Goal: Transaction & Acquisition: Purchase product/service

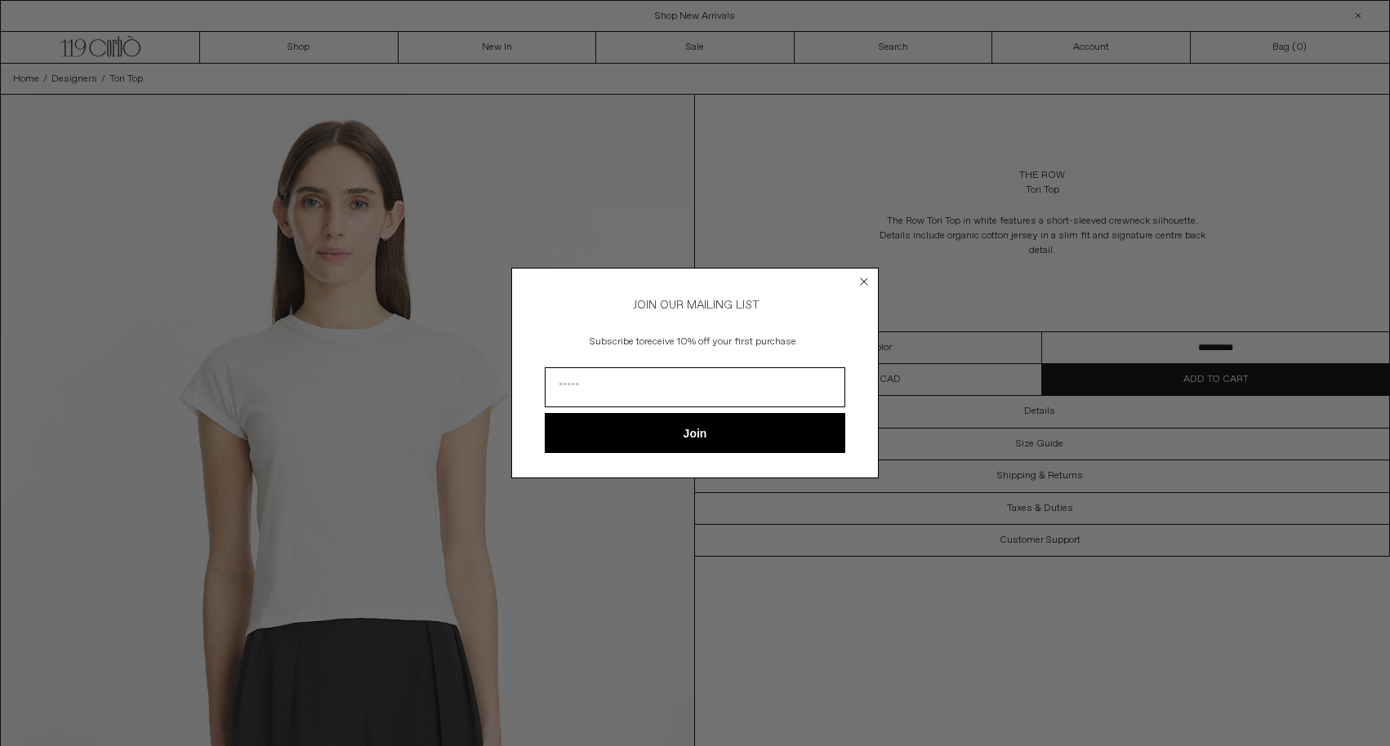
type input "**********"
click at [715, 427] on button "Join" at bounding box center [695, 433] width 301 height 40
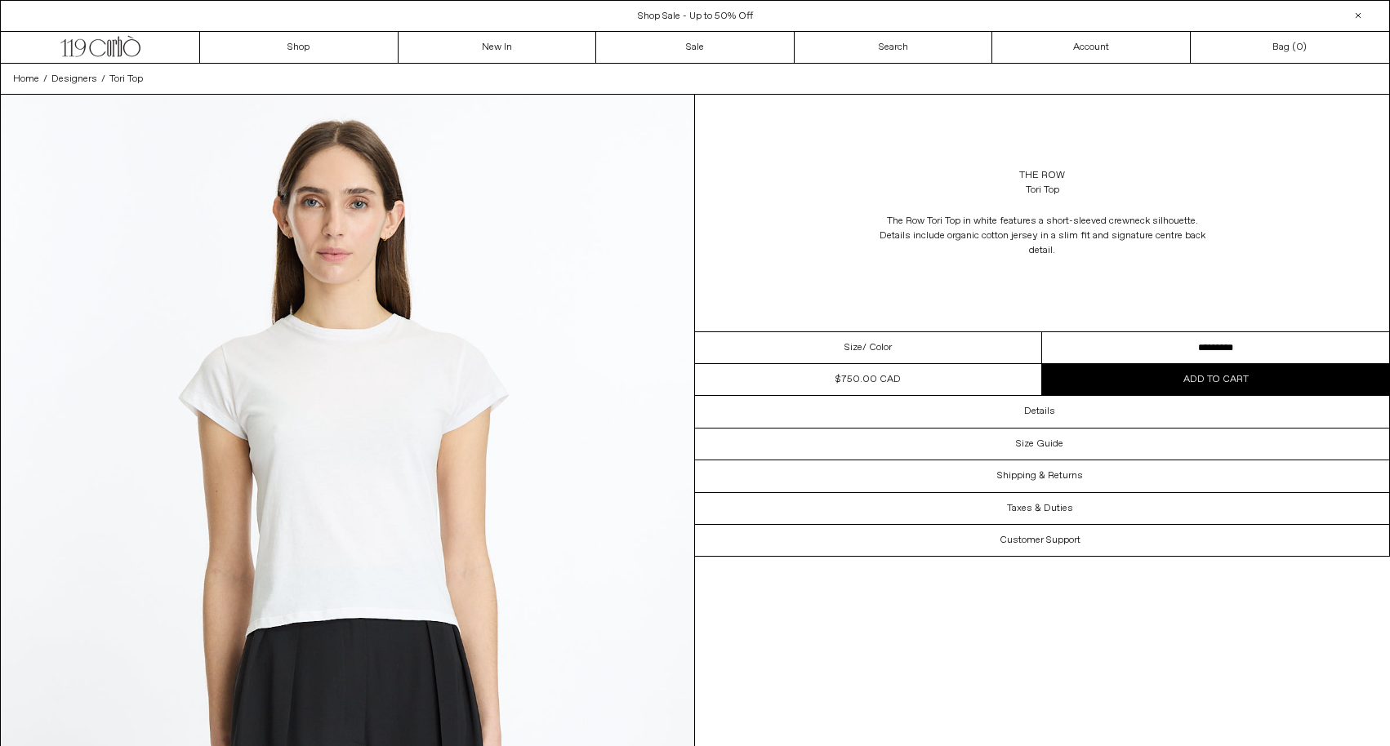
click at [1018, 167] on div "Close dialog Subscribed ******" at bounding box center [695, 373] width 1390 height 746
click at [1049, 173] on link "The Row" at bounding box center [1042, 175] width 46 height 15
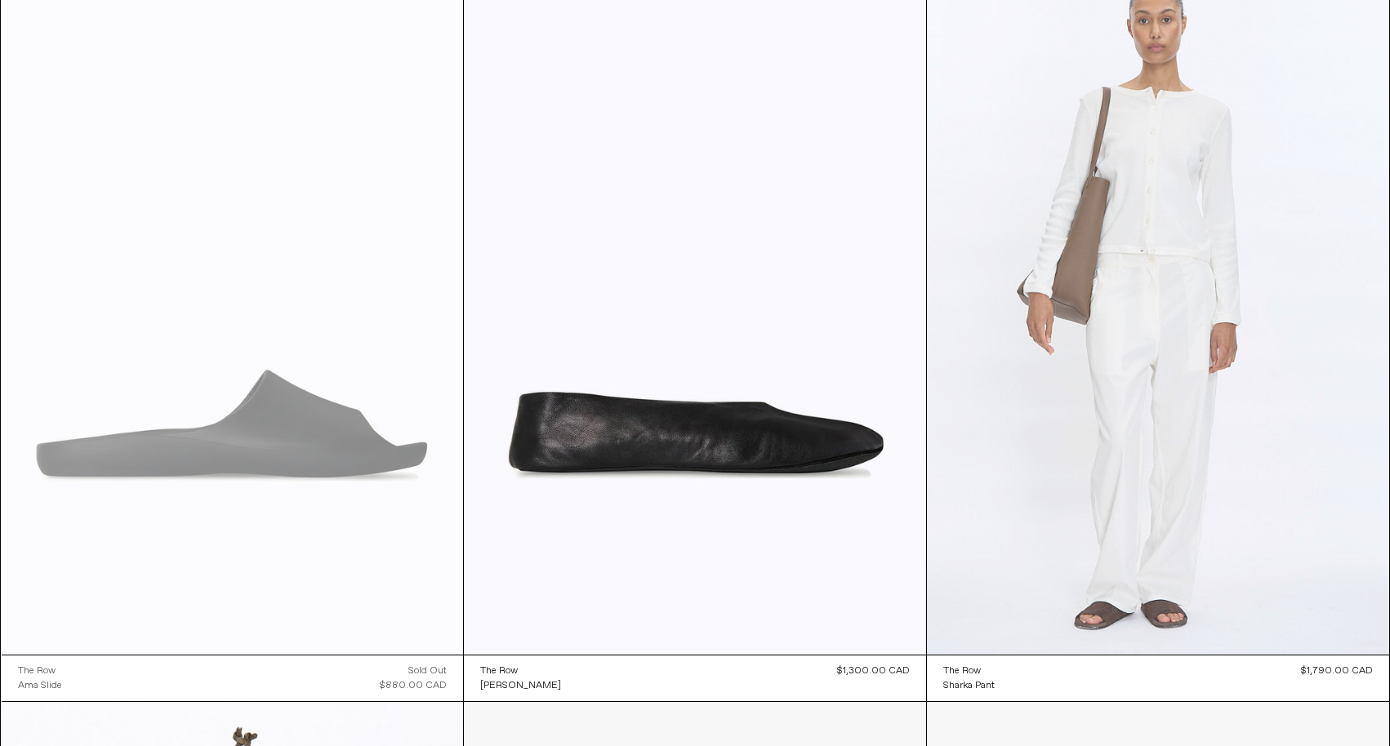
scroll to position [876, 0]
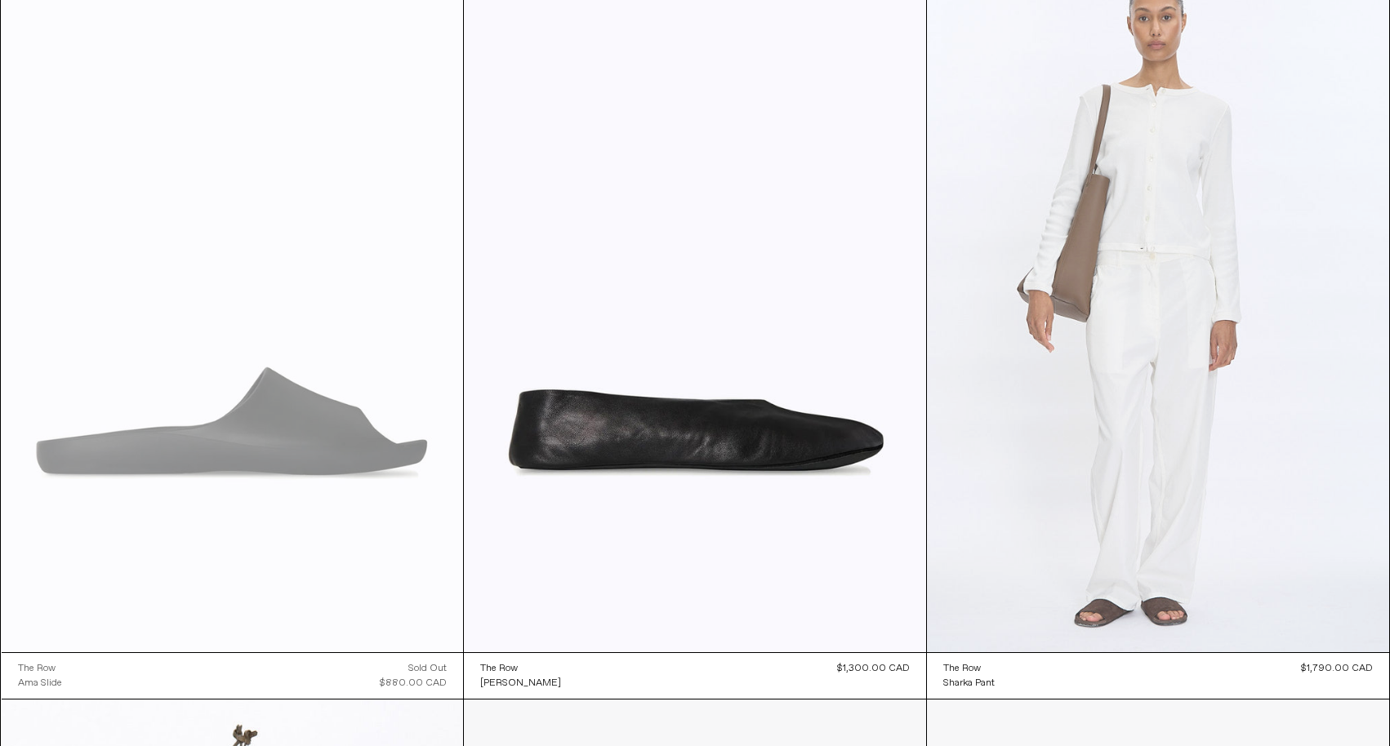
click at [1221, 289] on at bounding box center [1158, 306] width 462 height 693
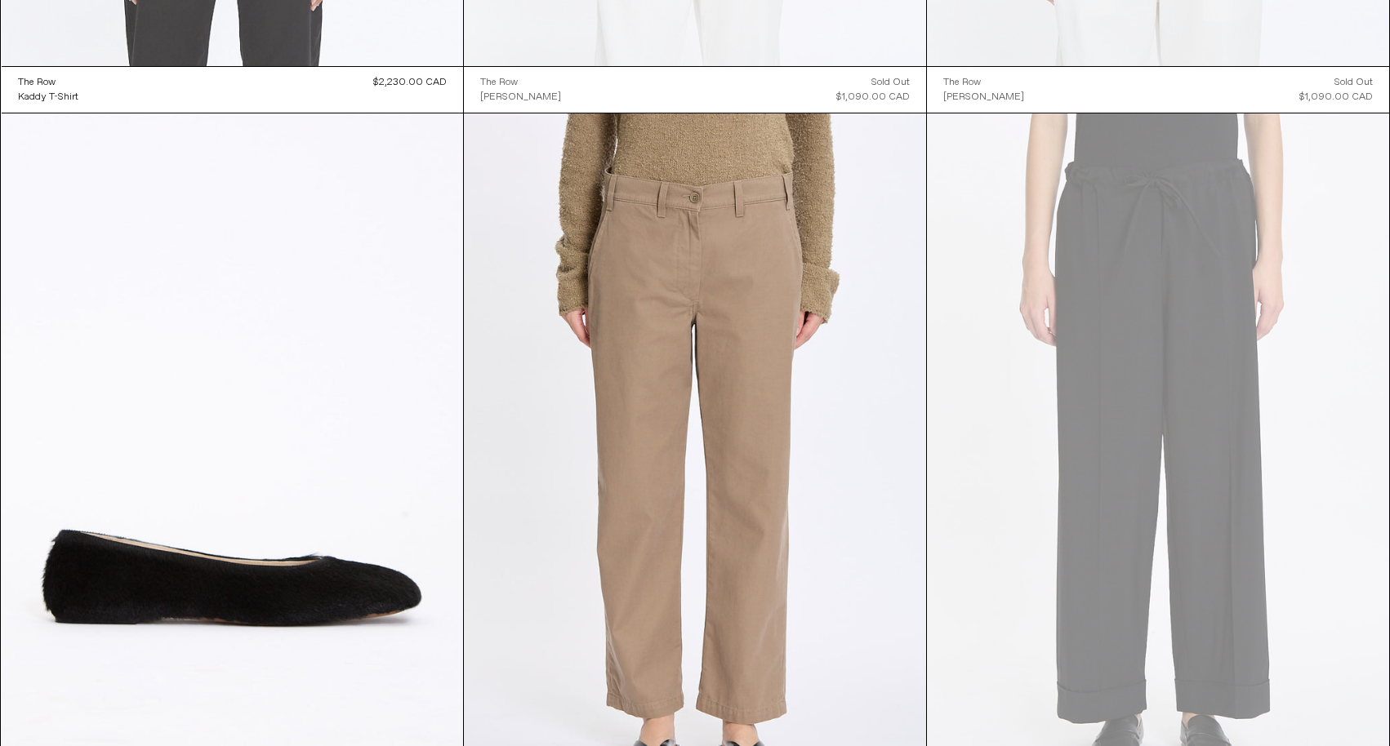
scroll to position [4568, 0]
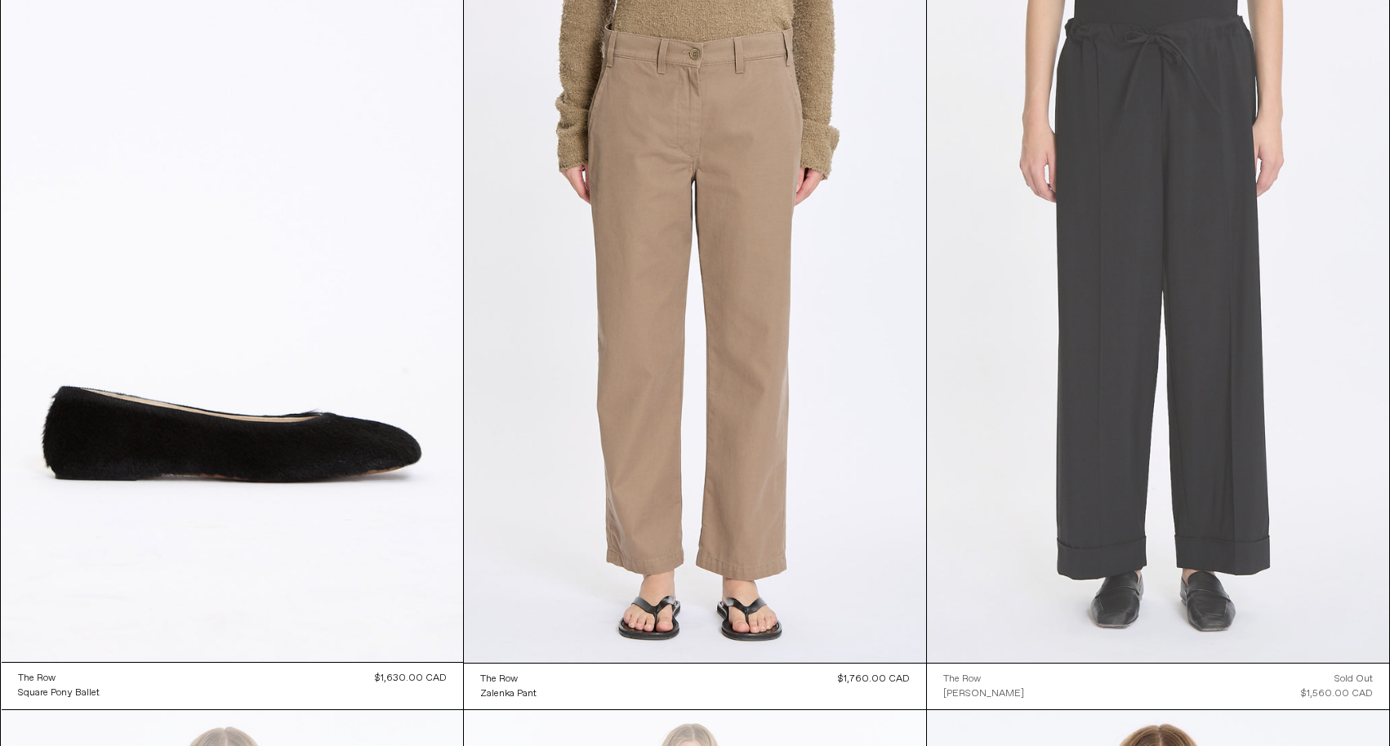
click at [1019, 230] on at bounding box center [1158, 316] width 462 height 693
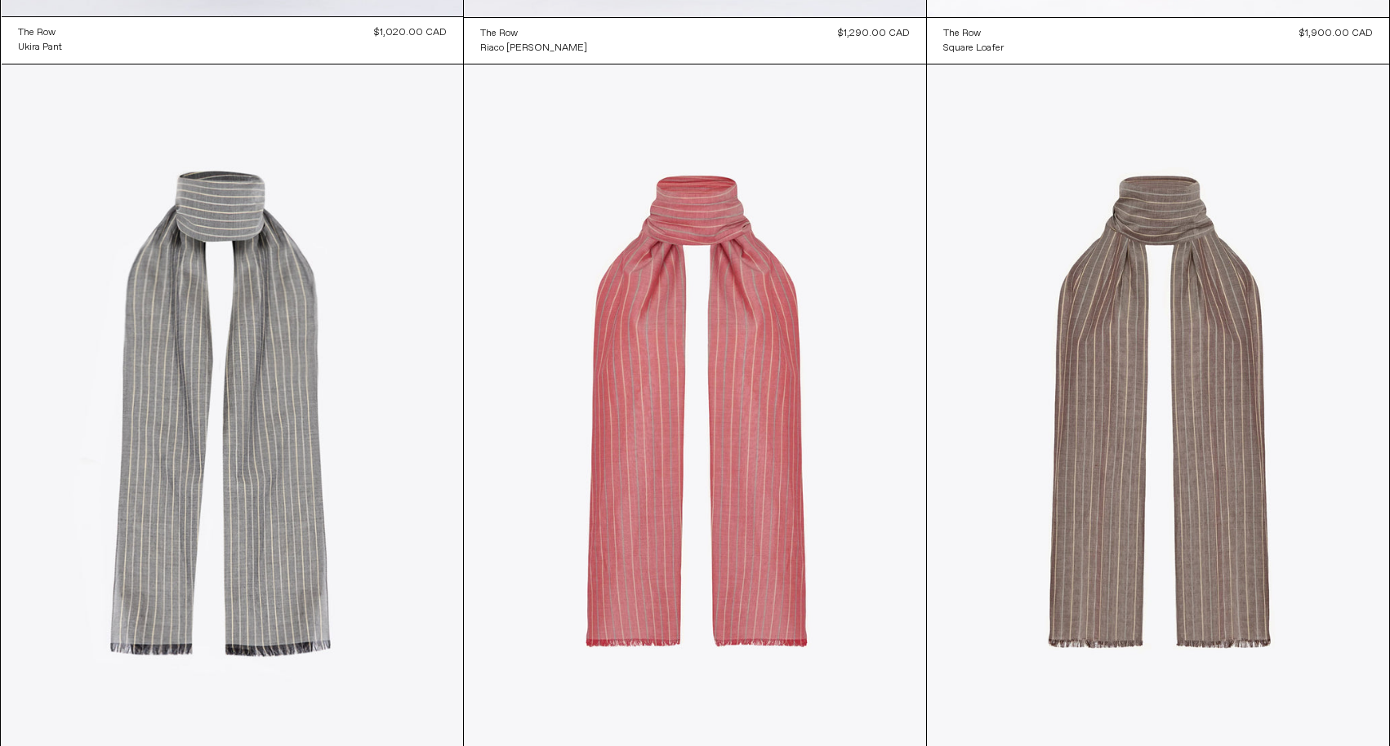
scroll to position [9782, 0]
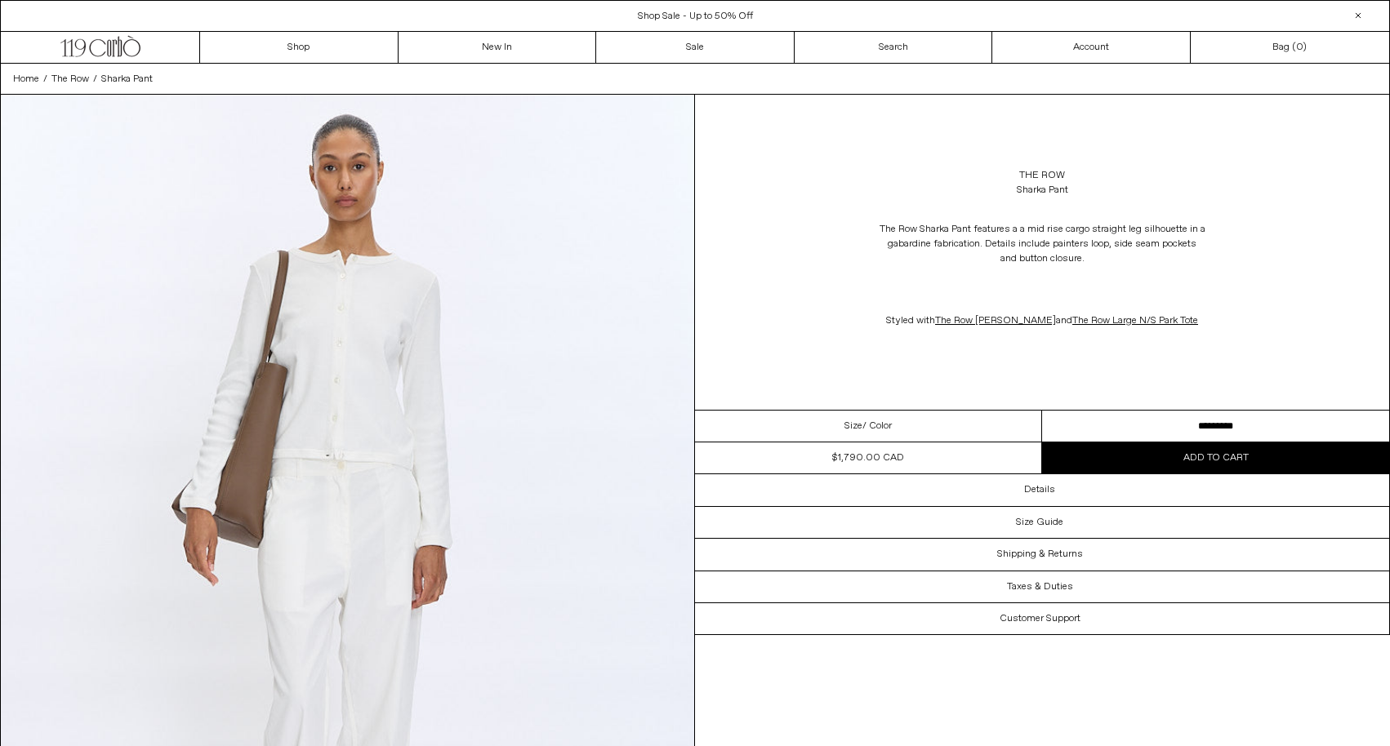
click at [1156, 464] on button "Add to cart" at bounding box center [1215, 458] width 347 height 31
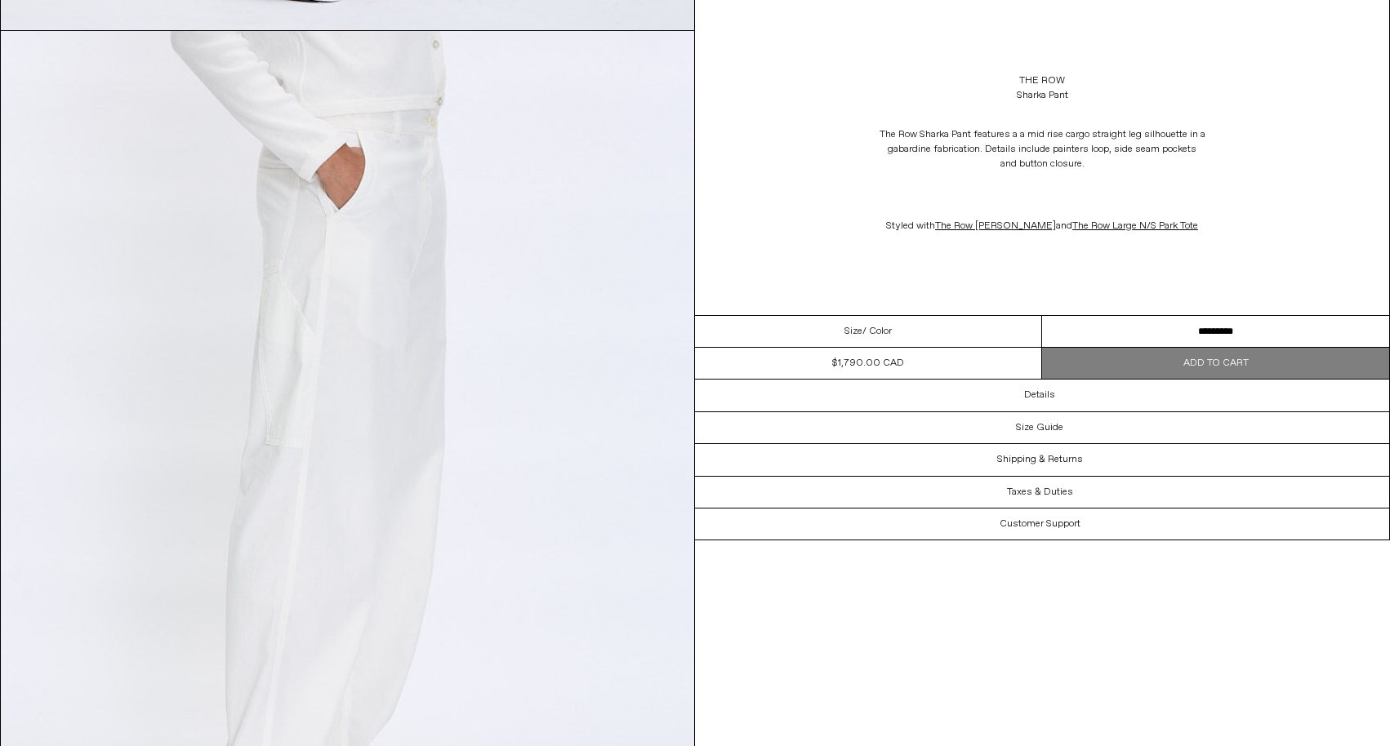
scroll to position [3875, 0]
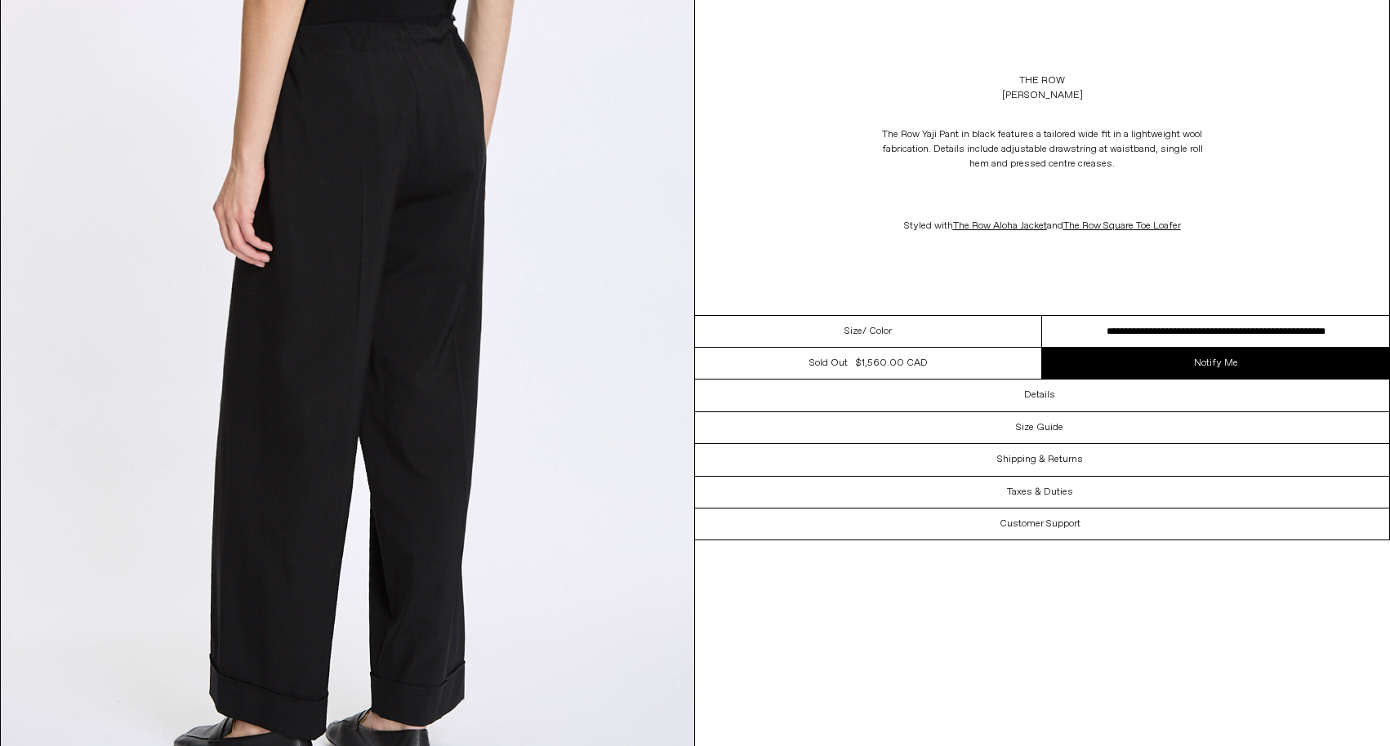
scroll to position [1864, 0]
